Goal: Find specific page/section: Find specific page/section

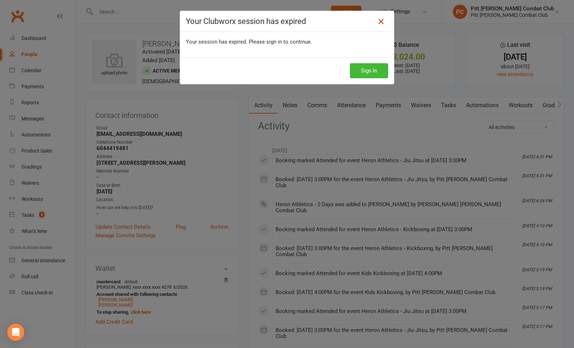
click at [381, 20] on icon at bounding box center [381, 21] width 9 height 9
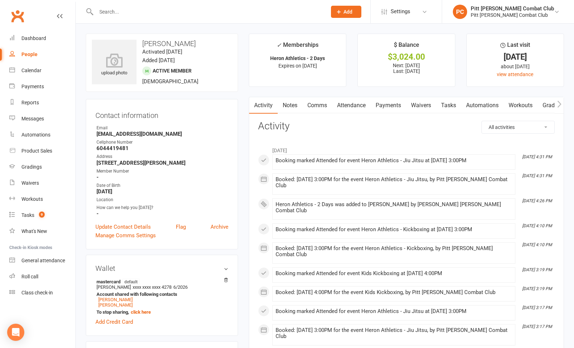
click at [152, 11] on input "text" at bounding box center [208, 12] width 228 height 10
type input "[PERSON_NAME]"
click at [39, 53] on link "People" at bounding box center [42, 54] width 66 height 16
click at [102, 11] on input "text" at bounding box center [208, 12] width 228 height 10
type input "[PERSON_NAME]"
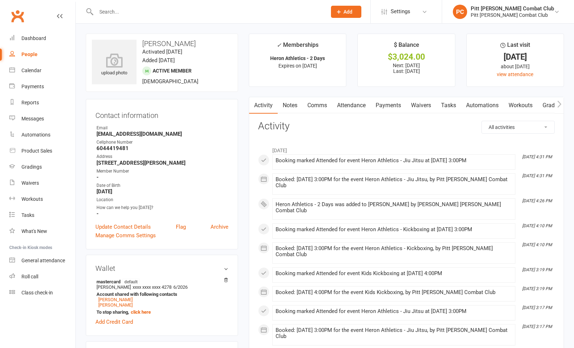
click at [108, 14] on input "text" at bounding box center [208, 12] width 228 height 10
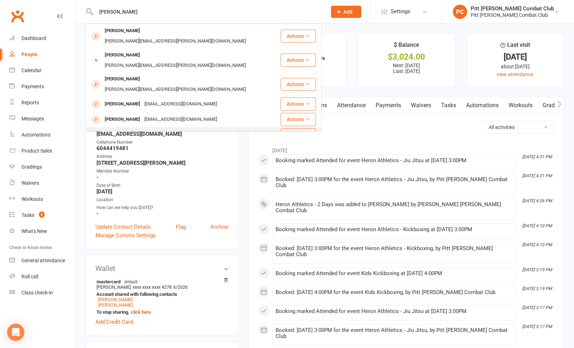
type input "[PERSON_NAME]"
click at [115, 130] on div "Chris Kim" at bounding box center [123, 135] width 40 height 10
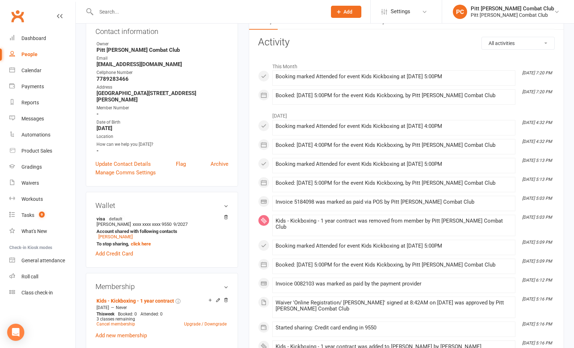
scroll to position [90, 0]
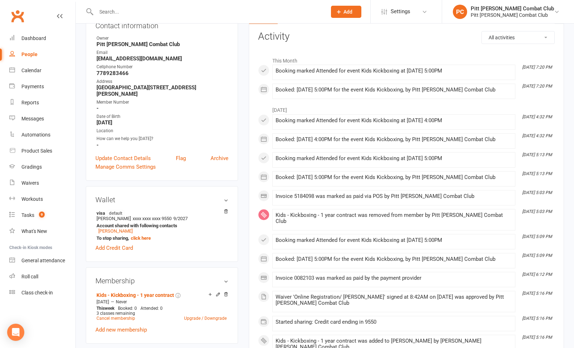
click at [123, 4] on div at bounding box center [204, 11] width 236 height 23
click at [123, 10] on input "text" at bounding box center [208, 12] width 228 height 10
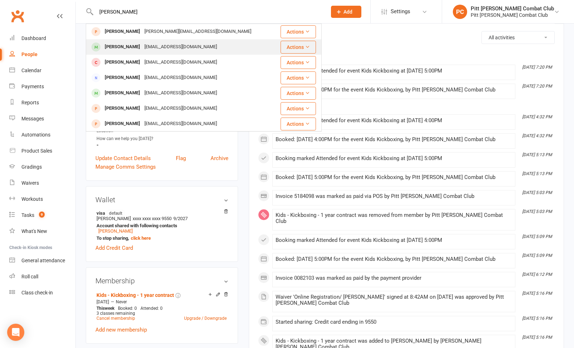
type input "josep"
click at [118, 45] on div "Joseph Patillo" at bounding box center [123, 47] width 40 height 10
